Goal: Information Seeking & Learning: Learn about a topic

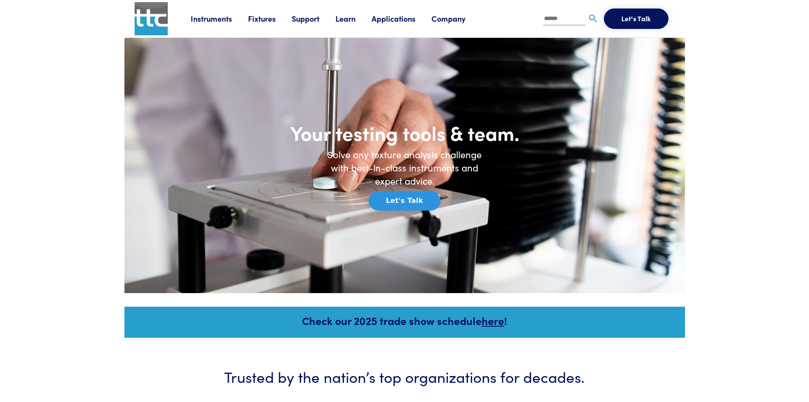
click at [557, 20] on input "text" at bounding box center [564, 19] width 42 height 13
type input "**********"
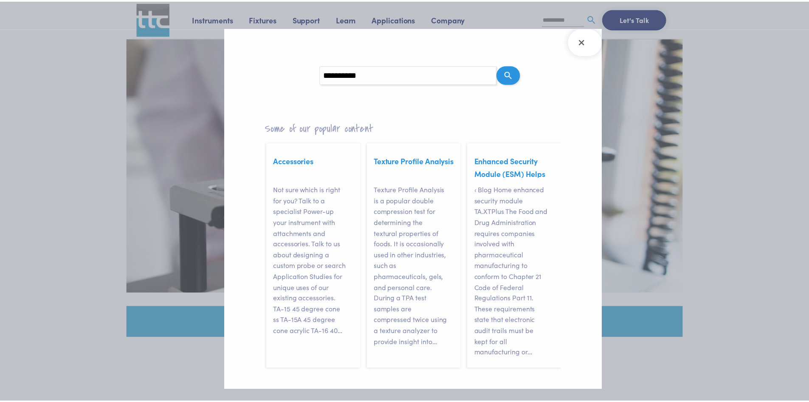
scroll to position [72, 0]
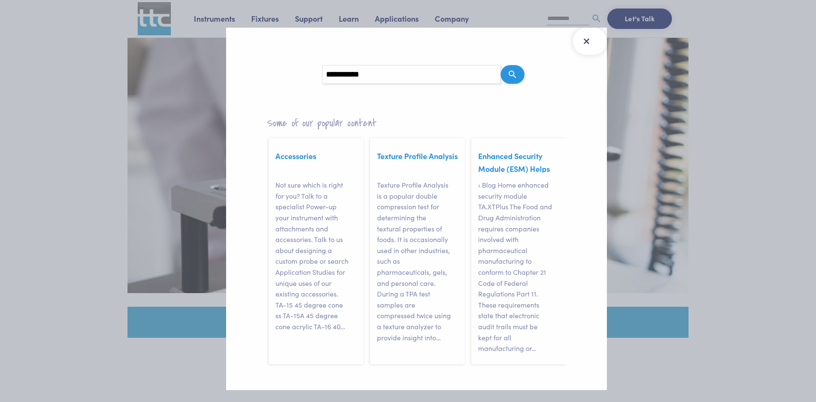
click at [590, 42] on icon "Close Search Results" at bounding box center [587, 41] width 14 height 14
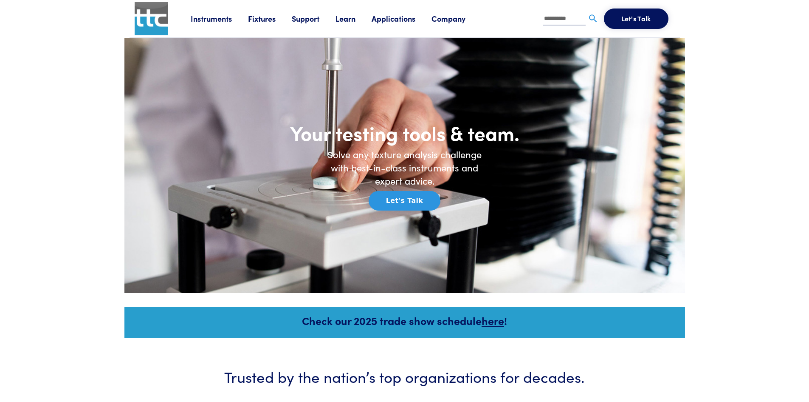
click at [405, 18] on link "Applications" at bounding box center [402, 18] width 60 height 11
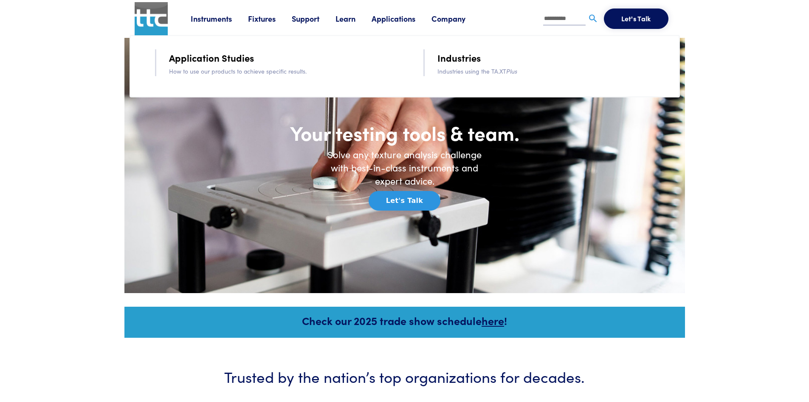
click at [208, 55] on link "Application Studies" at bounding box center [211, 57] width 85 height 15
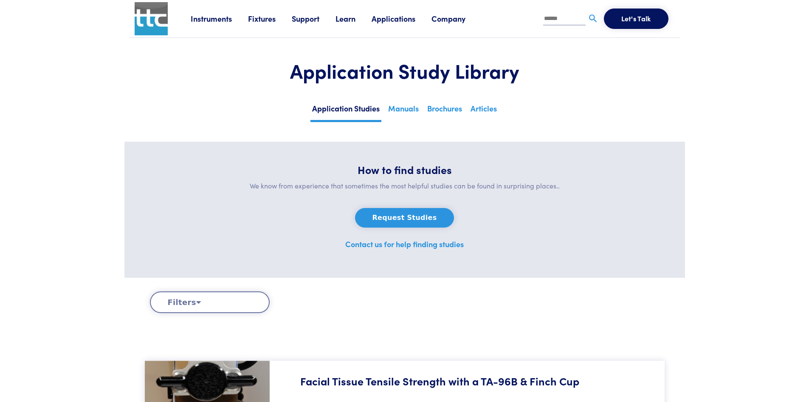
click at [396, 17] on link "Applications" at bounding box center [402, 18] width 60 height 11
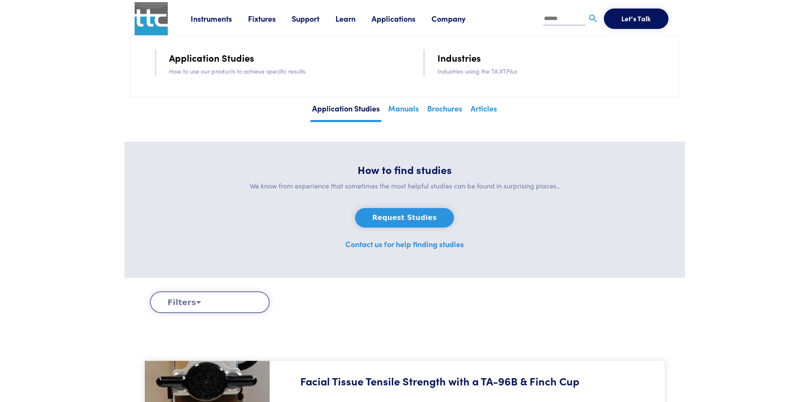
click at [461, 58] on link "Industries" at bounding box center [459, 57] width 43 height 15
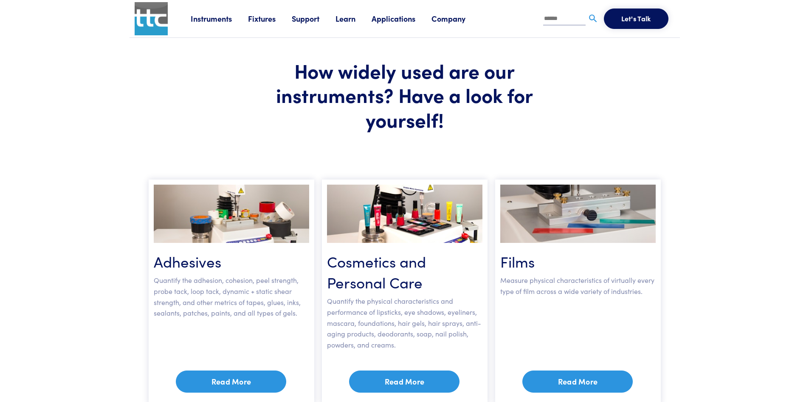
click at [402, 375] on link "Read More" at bounding box center [404, 381] width 110 height 22
